Goal: Transaction & Acquisition: Purchase product/service

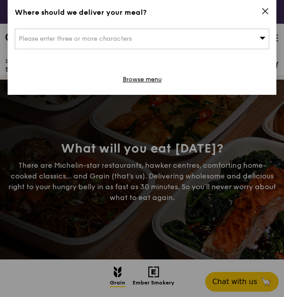
click at [95, 44] on div "Please enter three or more characters" at bounding box center [142, 39] width 254 height 21
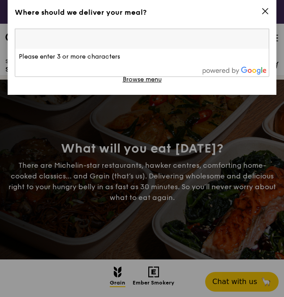
type input "4"
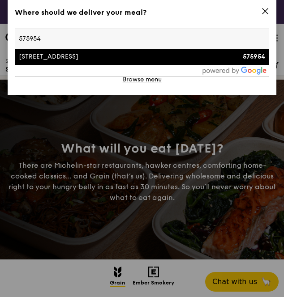
type input "575954"
click at [97, 61] on div "[STREET_ADDRESS]" at bounding box center [111, 56] width 185 height 9
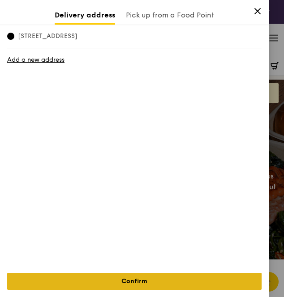
click at [167, 279] on link "Confirm" at bounding box center [134, 281] width 254 height 17
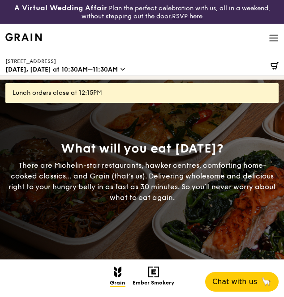
click at [97, 68] on span "[DATE], [DATE] at 10:30AM–11:30AM" at bounding box center [61, 69] width 112 height 9
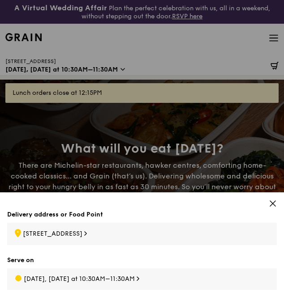
click at [119, 287] on div "[DATE], [DATE] at 10:30AM–11:30AM" at bounding box center [141, 279] width 269 height 21
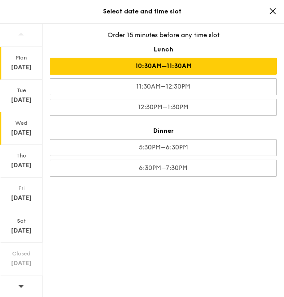
click at [26, 125] on div "Wed" at bounding box center [21, 123] width 40 height 7
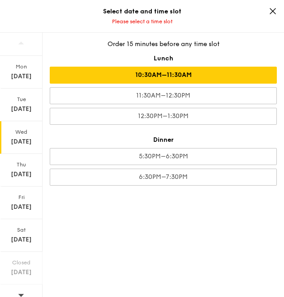
click at [149, 72] on div "10:30AM–11:30AM" at bounding box center [163, 75] width 227 height 17
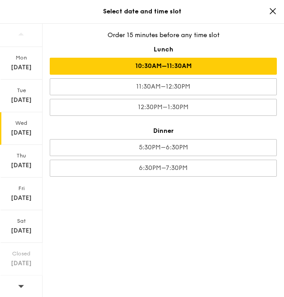
click at [276, 11] on icon at bounding box center [273, 11] width 8 height 8
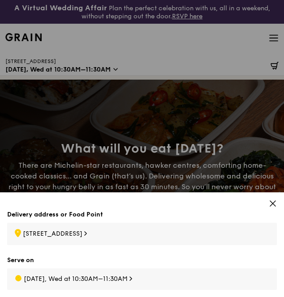
click at [276, 206] on icon at bounding box center [273, 204] width 8 height 8
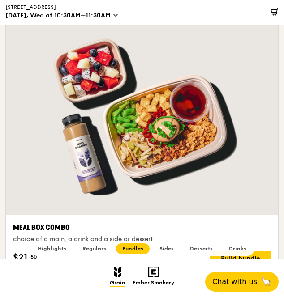
scroll to position [3166, 0]
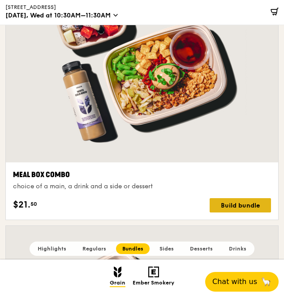
click at [236, 204] on div "Build bundle" at bounding box center [239, 205] width 61 height 14
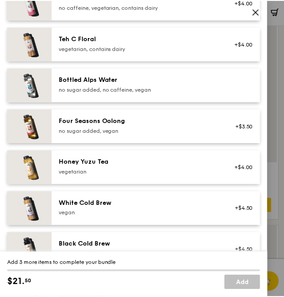
scroll to position [876, 0]
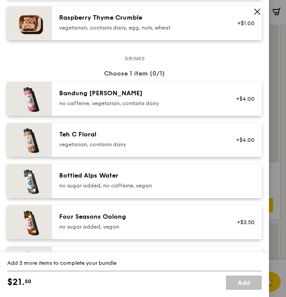
click at [255, 14] on icon at bounding box center [257, 12] width 8 height 8
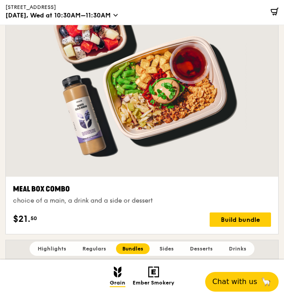
scroll to position [3150, 0]
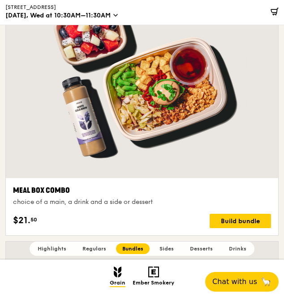
click at [179, 214] on div "$21. 50 Build bundle" at bounding box center [142, 221] width 258 height 14
click at [225, 214] on div "Build bundle" at bounding box center [239, 221] width 61 height 14
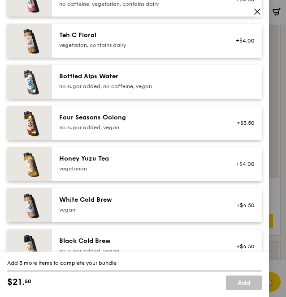
scroll to position [975, 0]
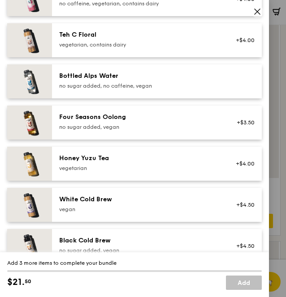
click at [257, 10] on icon at bounding box center [257, 12] width 8 height 8
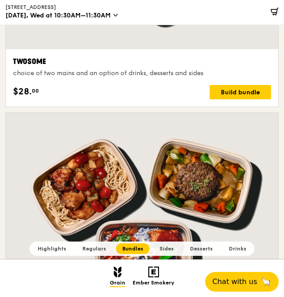
scroll to position [3544, 0]
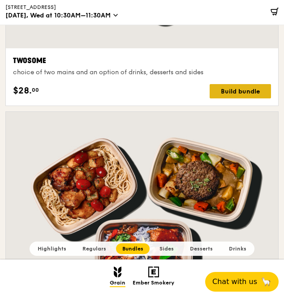
click at [218, 85] on div "Build bundle" at bounding box center [239, 91] width 61 height 14
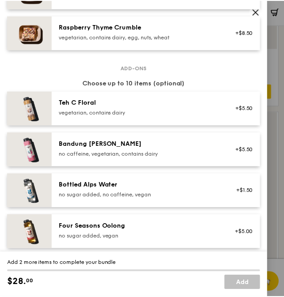
scroll to position [883, 0]
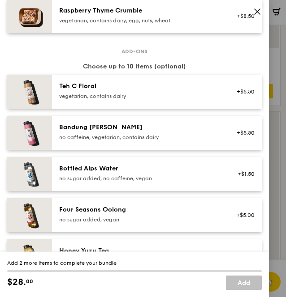
click at [256, 14] on icon at bounding box center [257, 12] width 8 height 8
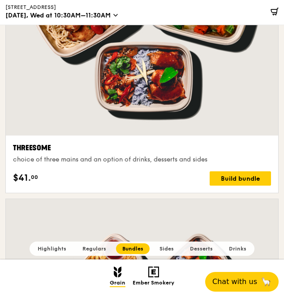
scroll to position [3752, 0]
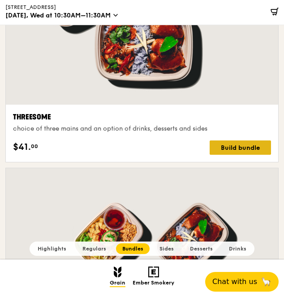
click at [232, 141] on div "Build bundle" at bounding box center [239, 148] width 61 height 14
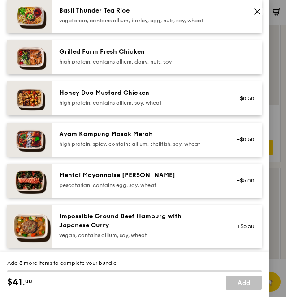
scroll to position [212, 0]
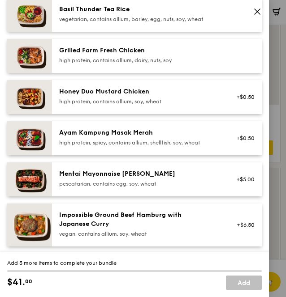
click at [256, 13] on icon at bounding box center [256, 11] width 5 height 5
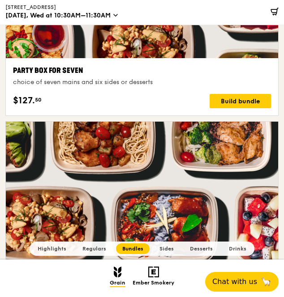
scroll to position [4593, 0]
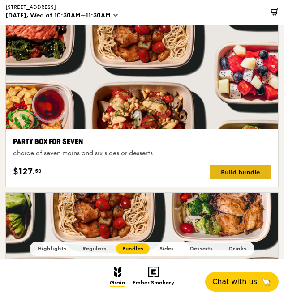
click at [231, 165] on div "Build bundle" at bounding box center [239, 172] width 61 height 14
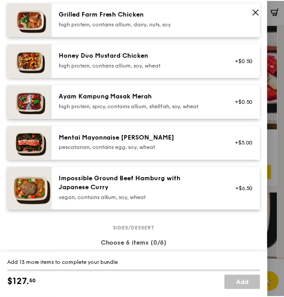
scroll to position [0, 0]
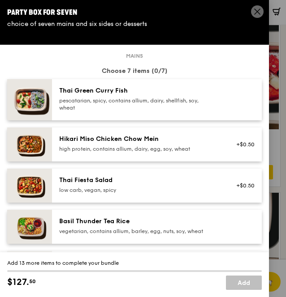
click at [253, 11] on icon at bounding box center [257, 12] width 8 height 8
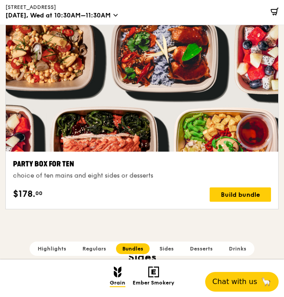
scroll to position [4763, 0]
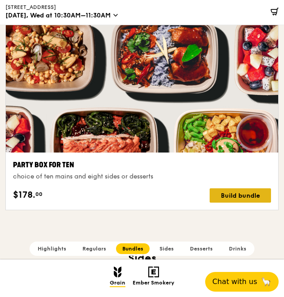
click at [223, 188] on div "Build bundle" at bounding box center [239, 195] width 61 height 14
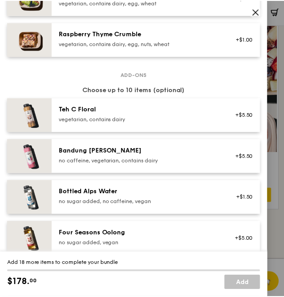
scroll to position [844, 0]
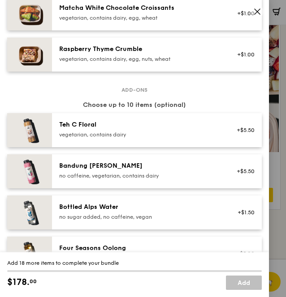
click at [254, 9] on icon at bounding box center [256, 11] width 5 height 5
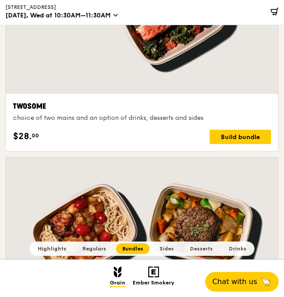
scroll to position [3499, 0]
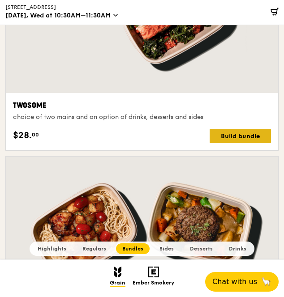
click at [225, 129] on div "Build bundle" at bounding box center [239, 136] width 61 height 14
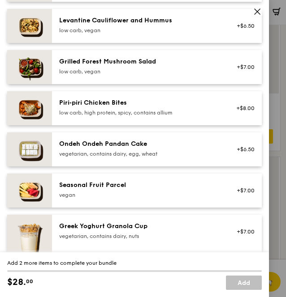
scroll to position [572, 0]
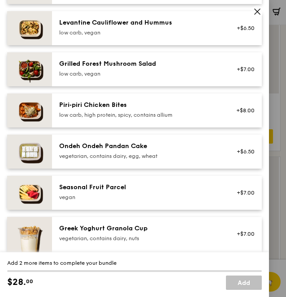
click at [254, 13] on icon at bounding box center [256, 11] width 5 height 5
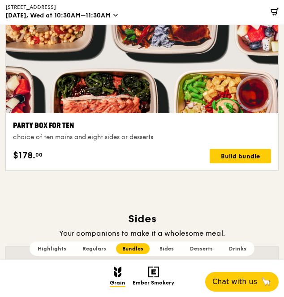
scroll to position [4802, 0]
click at [189, 98] on div at bounding box center [142, 12] width 272 height 201
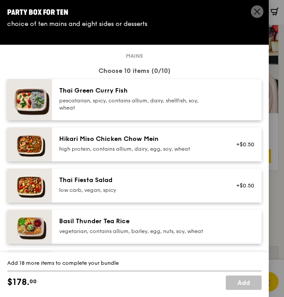
scroll to position [4803, 0]
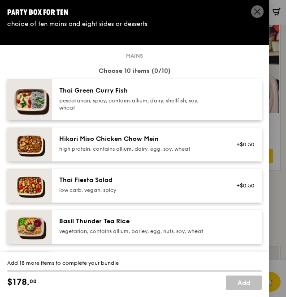
click at [253, 12] on icon at bounding box center [257, 12] width 8 height 8
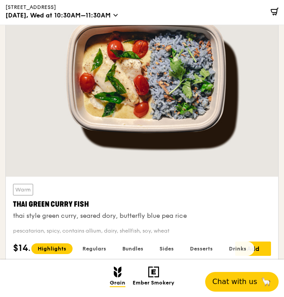
scroll to position [357, 0]
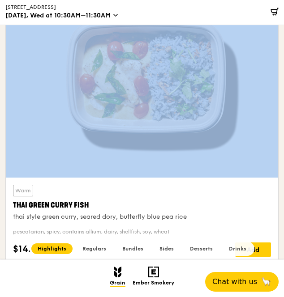
drag, startPoint x: 118, startPoint y: 104, endPoint x: -74, endPoint y: 154, distance: 198.6
drag, startPoint x: 146, startPoint y: 110, endPoint x: 103, endPoint y: 97, distance: 44.8
click at [103, 97] on div at bounding box center [142, 77] width 272 height 201
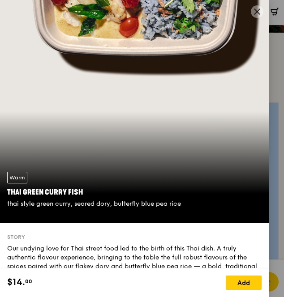
scroll to position [231, 0]
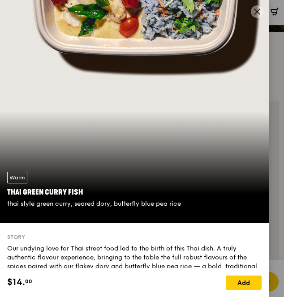
click at [154, 23] on div "Warm Thai Green [PERSON_NAME] Fish thai style green [PERSON_NAME], seared dory,…" at bounding box center [134, 111] width 269 height 223
drag, startPoint x: 154, startPoint y: 23, endPoint x: 205, endPoint y: 245, distance: 228.2
click at [205, 245] on div "Our undying love for Thai street food led to the birth of this Thai dish. A tru…" at bounding box center [134, 262] width 254 height 36
